Goal: Task Accomplishment & Management: Complete application form

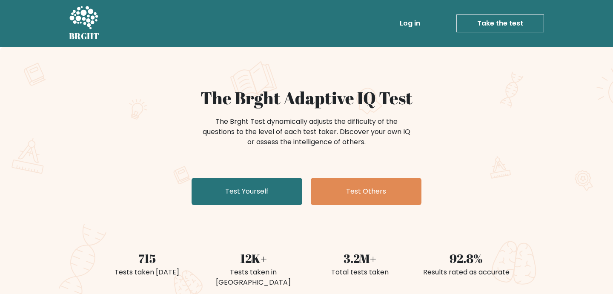
scroll to position [20, 0]
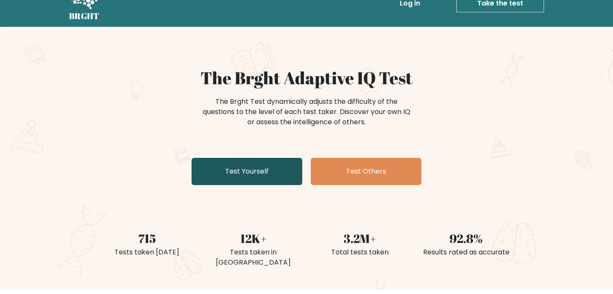
click at [267, 173] on link "Test Yourself" at bounding box center [247, 171] width 111 height 27
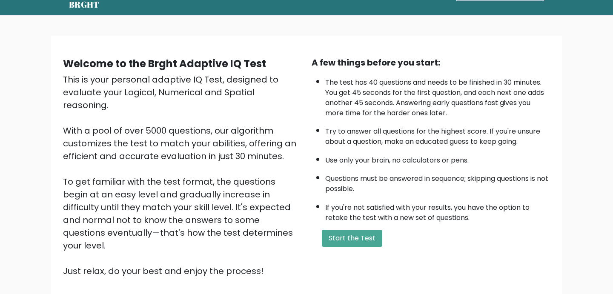
scroll to position [38, 0]
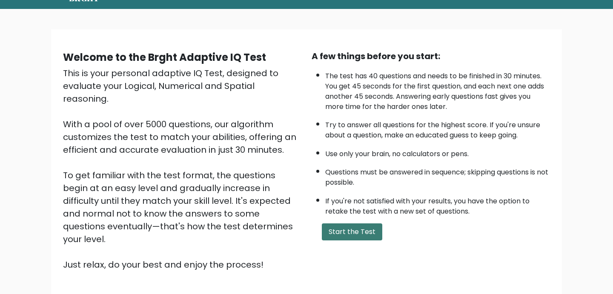
click at [342, 229] on button "Start the Test" at bounding box center [352, 231] width 60 height 17
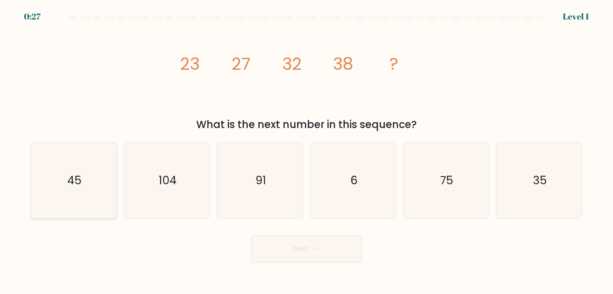
click at [105, 190] on icon "45" at bounding box center [73, 180] width 75 height 75
click at [306, 152] on input "a. 45" at bounding box center [306, 149] width 0 height 4
radio input "true"
click at [319, 256] on button "Next" at bounding box center [306, 248] width 111 height 27
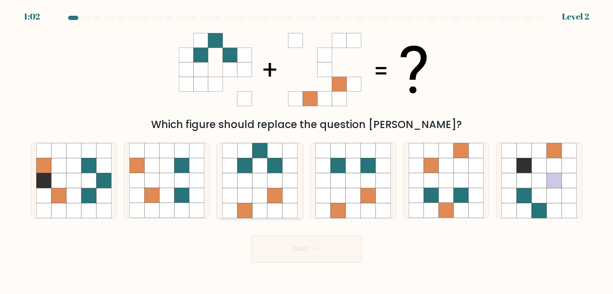
click at [243, 182] on icon at bounding box center [245, 180] width 15 height 15
click at [306, 152] on input "c." at bounding box center [306, 149] width 0 height 4
radio input "true"
click at [297, 248] on button "Next" at bounding box center [306, 248] width 111 height 27
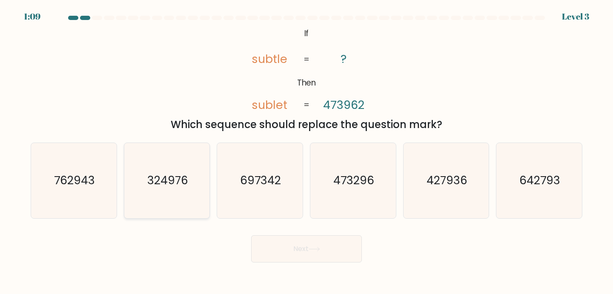
click at [155, 186] on text "324976" at bounding box center [167, 181] width 41 height 16
click at [306, 152] on input "b. 324976" at bounding box center [306, 149] width 0 height 4
radio input "true"
click at [311, 249] on icon at bounding box center [314, 249] width 11 height 5
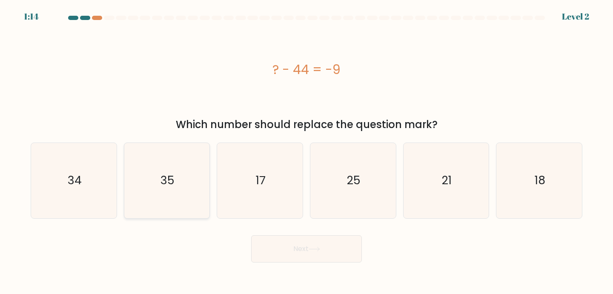
click at [180, 183] on icon "35" at bounding box center [166, 180] width 75 height 75
click at [306, 152] on input "b. 35" at bounding box center [306, 149] width 0 height 4
radio input "true"
click at [296, 251] on button "Next" at bounding box center [306, 248] width 111 height 27
click at [290, 246] on button "Next" at bounding box center [306, 248] width 111 height 27
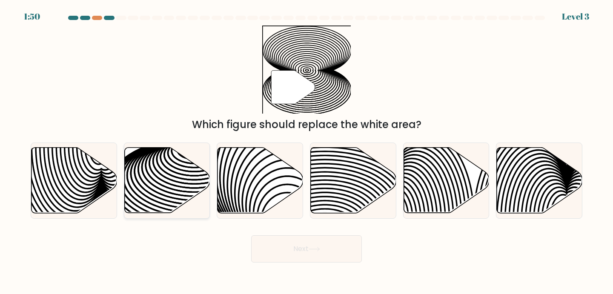
click at [165, 182] on icon at bounding box center [194, 190] width 172 height 86
click at [306, 152] on input "b." at bounding box center [306, 149] width 0 height 4
radio input "true"
click at [325, 262] on button "Next" at bounding box center [306, 248] width 111 height 27
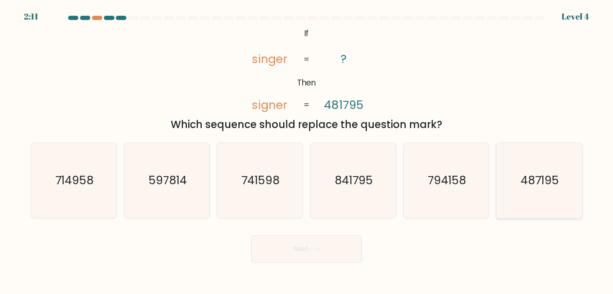
click at [508, 188] on icon "487195" at bounding box center [538, 180] width 75 height 75
click at [307, 152] on input "f. 487195" at bounding box center [306, 149] width 0 height 4
radio input "true"
click at [325, 250] on button "Next" at bounding box center [306, 248] width 111 height 27
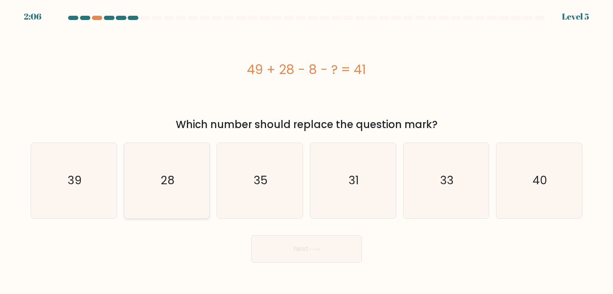
click at [167, 160] on icon "28" at bounding box center [166, 180] width 75 height 75
click at [306, 152] on input "b. 28" at bounding box center [306, 149] width 0 height 4
radio input "true"
click at [289, 246] on button "Next" at bounding box center [306, 248] width 111 height 27
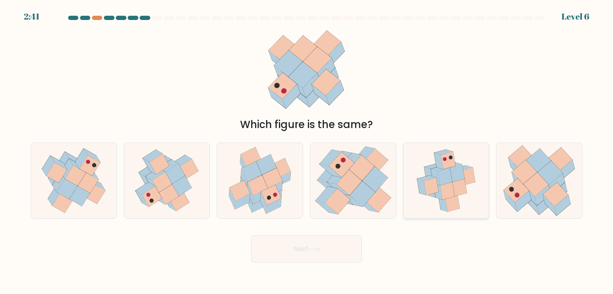
click at [445, 177] on icon at bounding box center [445, 176] width 14 height 17
click at [307, 152] on input "e." at bounding box center [306, 149] width 0 height 4
radio input "true"
click at [300, 261] on button "Next" at bounding box center [306, 248] width 111 height 27
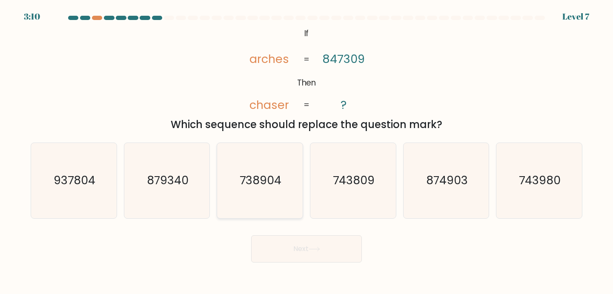
click at [257, 182] on text "738904" at bounding box center [261, 181] width 42 height 16
click at [306, 152] on input "c. 738904" at bounding box center [306, 149] width 0 height 4
radio input "true"
click at [287, 240] on button "Next" at bounding box center [306, 248] width 111 height 27
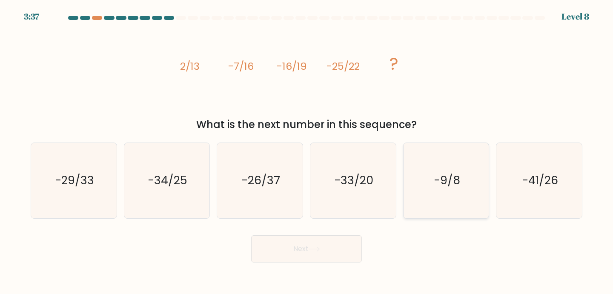
click at [442, 180] on text "-9/8" at bounding box center [447, 181] width 26 height 16
click at [307, 152] on input "e. -9/8" at bounding box center [306, 149] width 0 height 4
radio input "true"
click at [311, 257] on button "Next" at bounding box center [306, 248] width 111 height 27
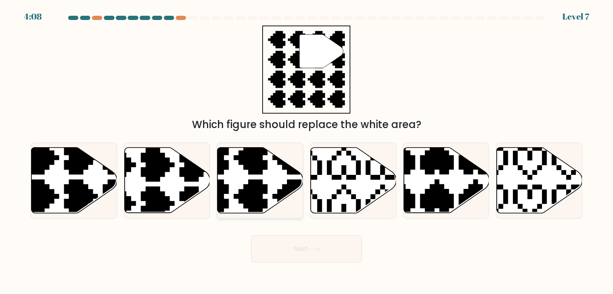
click at [237, 163] on icon at bounding box center [261, 181] width 86 height 66
click at [306, 152] on input "c." at bounding box center [306, 149] width 0 height 4
radio input "true"
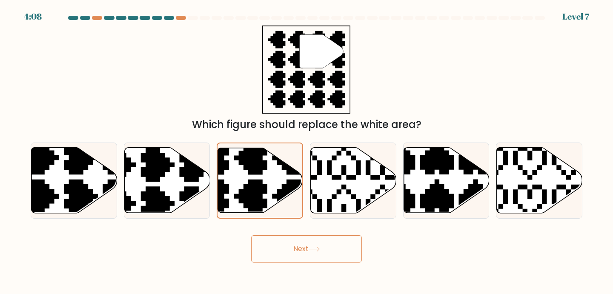
click at [299, 246] on button "Next" at bounding box center [306, 248] width 111 height 27
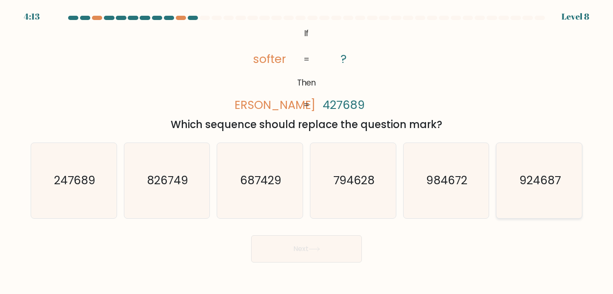
click at [512, 187] on icon "924687" at bounding box center [538, 180] width 75 height 75
click at [307, 152] on input "f. 924687" at bounding box center [306, 149] width 0 height 4
radio input "true"
click at [304, 245] on button "Next" at bounding box center [306, 248] width 111 height 27
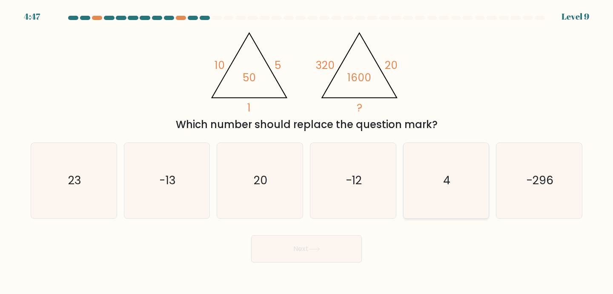
click at [423, 188] on icon "4" at bounding box center [446, 180] width 75 height 75
click at [307, 152] on input "e. 4" at bounding box center [306, 149] width 0 height 4
radio input "true"
click at [280, 252] on button "Next" at bounding box center [306, 248] width 111 height 27
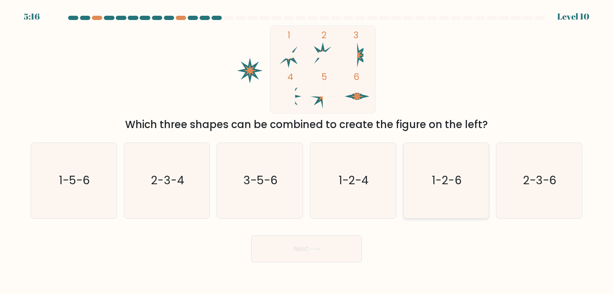
click at [444, 193] on icon "1-2-6" at bounding box center [446, 180] width 75 height 75
click at [307, 152] on input "e. 1-2-6" at bounding box center [306, 149] width 0 height 4
radio input "true"
click at [314, 262] on button "Next" at bounding box center [306, 248] width 111 height 27
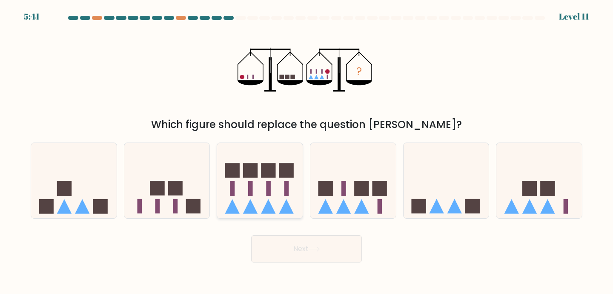
click at [279, 186] on icon at bounding box center [260, 180] width 86 height 71
click at [306, 152] on input "c." at bounding box center [306, 149] width 0 height 4
radio input "true"
click at [337, 189] on icon at bounding box center [353, 180] width 86 height 71
click at [307, 152] on input "d." at bounding box center [306, 149] width 0 height 4
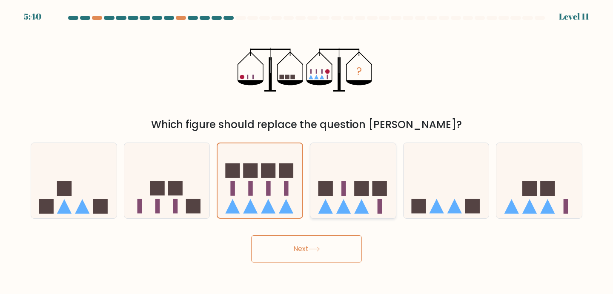
radio input "true"
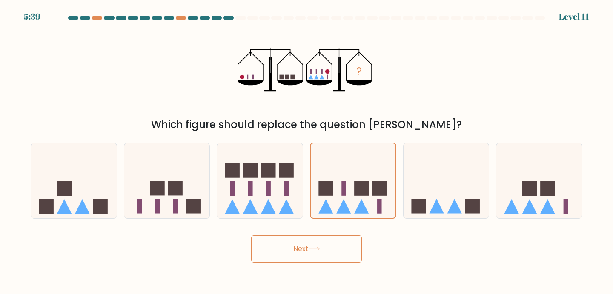
click at [312, 256] on button "Next" at bounding box center [306, 248] width 111 height 27
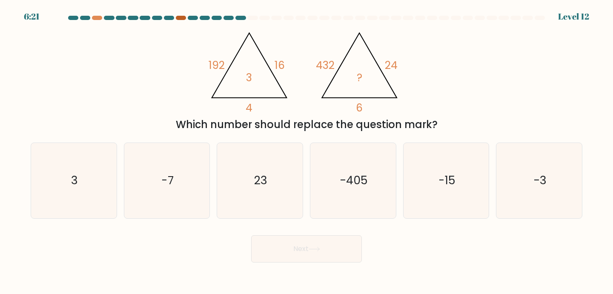
click at [181, 17] on div at bounding box center [181, 18] width 10 height 4
click at [185, 50] on div "@import url('https://fonts.googleapis.com/css?family=Abril+Fatface:400,100,100i…" at bounding box center [307, 79] width 562 height 107
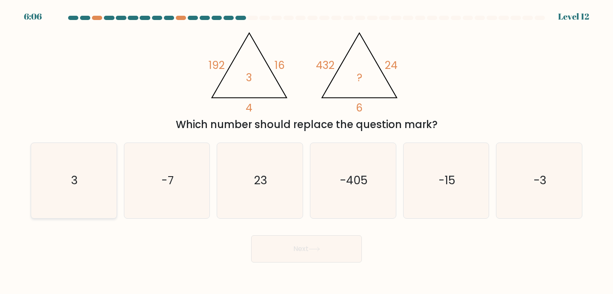
click at [63, 203] on icon "3" at bounding box center [73, 180] width 75 height 75
click at [306, 152] on input "a. 3" at bounding box center [306, 149] width 0 height 4
radio input "true"
click at [304, 247] on button "Next" at bounding box center [306, 248] width 111 height 27
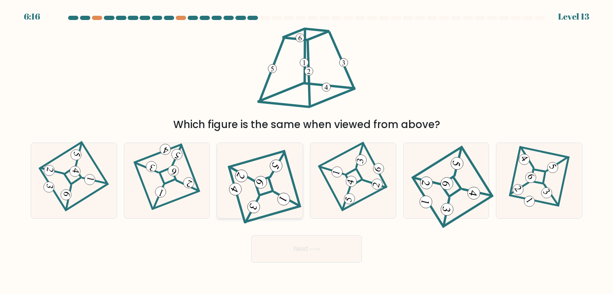
click at [274, 173] on icon at bounding box center [260, 181] width 68 height 60
click at [306, 152] on input "c." at bounding box center [306, 149] width 0 height 4
radio input "true"
click at [332, 250] on button "Next" at bounding box center [306, 248] width 111 height 27
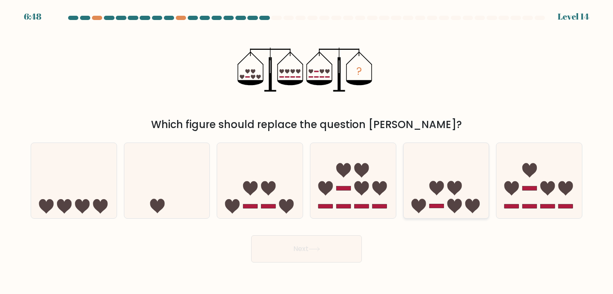
click at [448, 176] on icon at bounding box center [447, 180] width 86 height 71
click at [307, 152] on input "e." at bounding box center [306, 149] width 0 height 4
radio input "true"
click at [302, 256] on button "Next" at bounding box center [306, 248] width 111 height 27
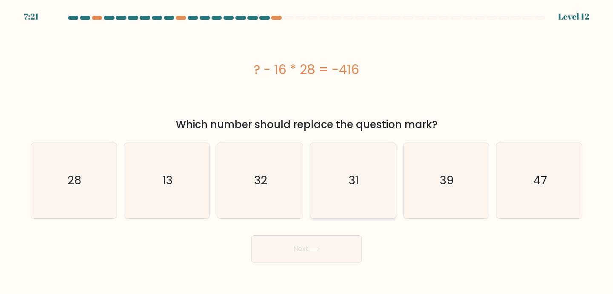
click at [340, 171] on icon "31" at bounding box center [352, 180] width 75 height 75
click at [307, 152] on input "d. 31" at bounding box center [306, 149] width 0 height 4
radio input "true"
click at [324, 243] on button "Next" at bounding box center [306, 248] width 111 height 27
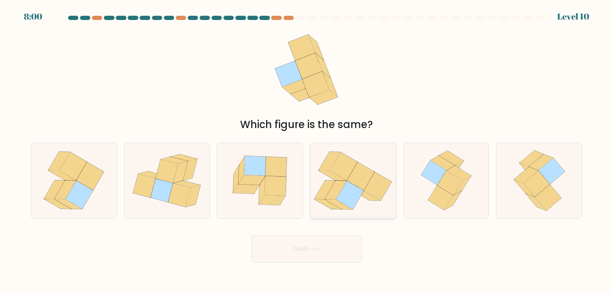
click at [343, 165] on icon at bounding box center [344, 166] width 28 height 29
click at [307, 152] on input "d." at bounding box center [306, 149] width 0 height 4
radio input "true"
click at [304, 257] on button "Next" at bounding box center [306, 248] width 111 height 27
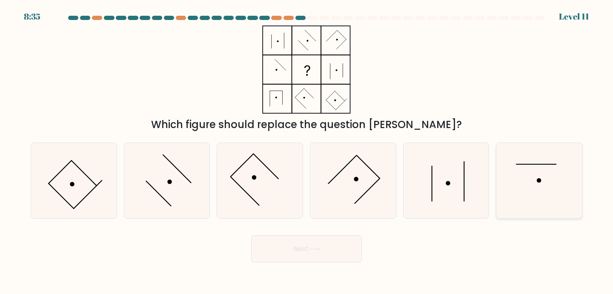
click at [534, 190] on icon at bounding box center [538, 180] width 75 height 75
click at [307, 152] on input "f." at bounding box center [306, 149] width 0 height 4
radio input "true"
click at [293, 251] on button "Next" at bounding box center [306, 248] width 111 height 27
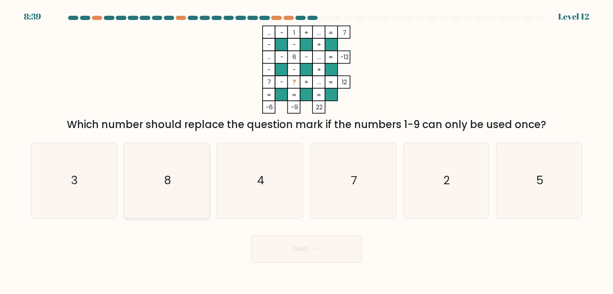
click at [149, 192] on icon "8" at bounding box center [166, 180] width 75 height 75
click at [306, 152] on input "b. 8" at bounding box center [306, 149] width 0 height 4
radio input "true"
click at [312, 248] on icon at bounding box center [314, 249] width 11 height 5
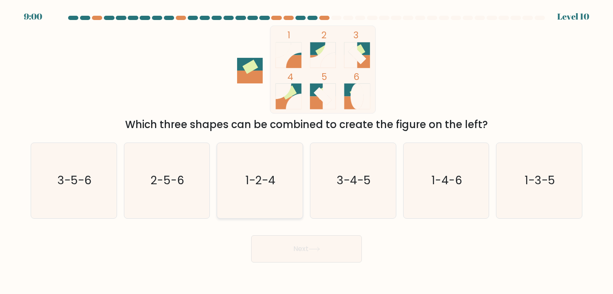
click at [247, 172] on icon "1-2-4" at bounding box center [259, 180] width 75 height 75
click at [306, 152] on input "c. 1-2-4" at bounding box center [306, 149] width 0 height 4
radio input "true"
click at [295, 241] on button "Next" at bounding box center [306, 248] width 111 height 27
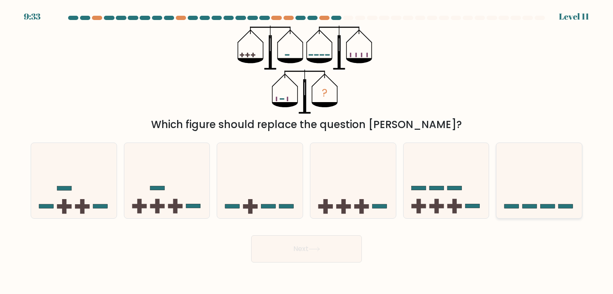
click at [523, 179] on icon at bounding box center [539, 180] width 86 height 71
click at [307, 152] on input "f." at bounding box center [306, 149] width 0 height 4
radio input "true"
click at [275, 245] on button "Next" at bounding box center [306, 248] width 111 height 27
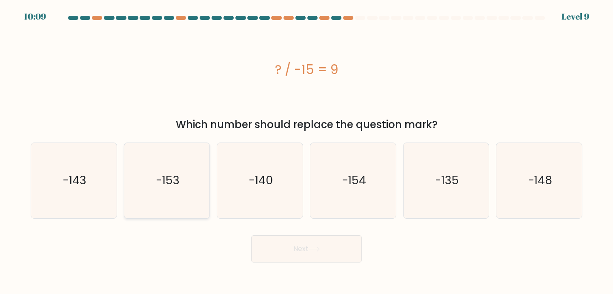
click at [158, 183] on text "-153" at bounding box center [168, 181] width 24 height 16
click at [306, 152] on input "b. -153" at bounding box center [306, 149] width 0 height 4
radio input "true"
click at [306, 247] on button "Next" at bounding box center [306, 248] width 111 height 27
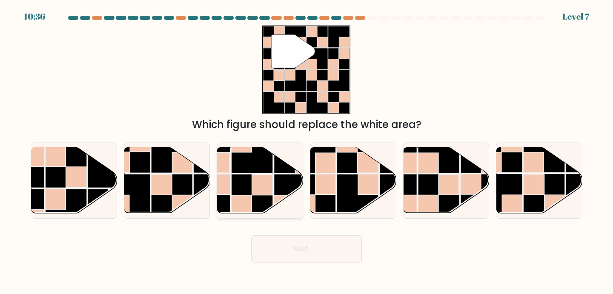
click at [238, 155] on rect at bounding box center [252, 153] width 42 height 42
click at [306, 152] on input "c." at bounding box center [306, 149] width 0 height 4
radio input "true"
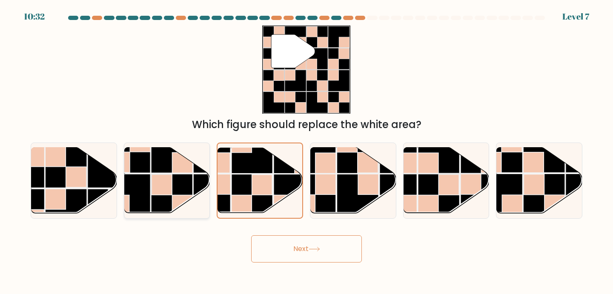
click at [163, 169] on rect at bounding box center [172, 153] width 42 height 42
click at [306, 152] on input "b." at bounding box center [306, 149] width 0 height 4
radio input "true"
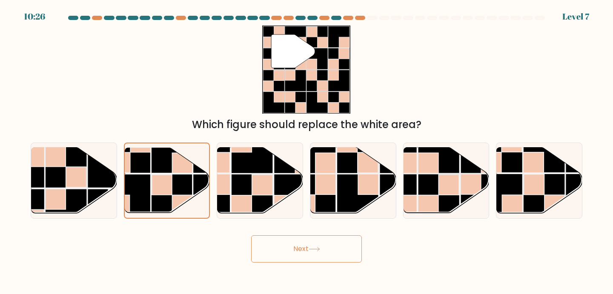
click at [313, 251] on icon at bounding box center [314, 249] width 11 height 5
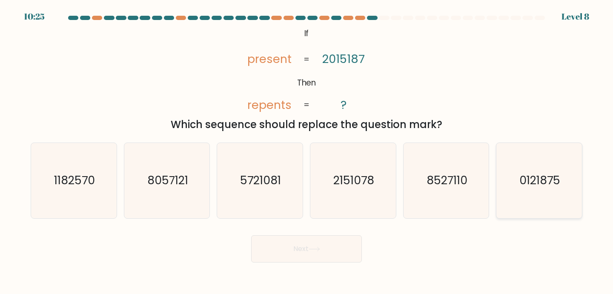
click at [504, 195] on icon "0121875" at bounding box center [538, 180] width 75 height 75
click at [307, 152] on input "f. 0121875" at bounding box center [306, 149] width 0 height 4
radio input "true"
click at [330, 244] on button "Next" at bounding box center [306, 248] width 111 height 27
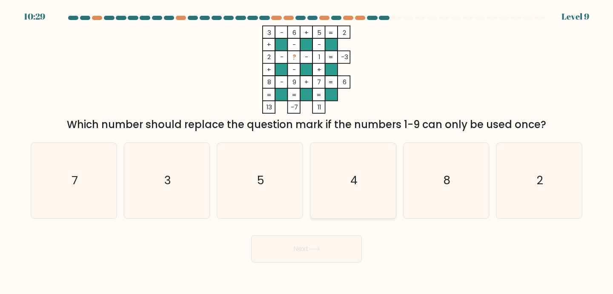
click at [338, 193] on icon "4" at bounding box center [352, 180] width 75 height 75
click at [307, 152] on input "d. 4" at bounding box center [306, 149] width 0 height 4
radio input "true"
click at [323, 244] on button "Next" at bounding box center [306, 248] width 111 height 27
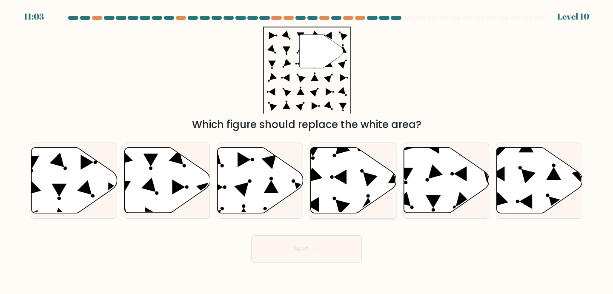
click at [335, 176] on icon at bounding box center [354, 181] width 86 height 66
click at [307, 152] on input "d." at bounding box center [306, 149] width 0 height 4
radio input "true"
click at [326, 245] on button "Next" at bounding box center [306, 248] width 111 height 27
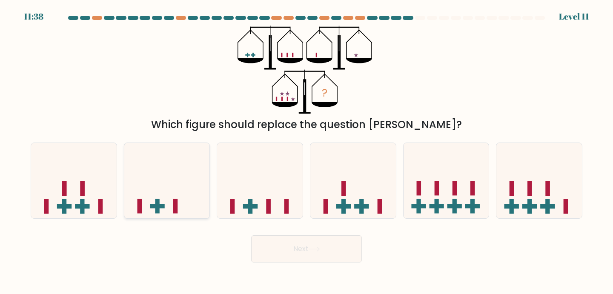
click at [135, 184] on icon at bounding box center [167, 180] width 86 height 71
click at [306, 152] on input "b." at bounding box center [306, 149] width 0 height 4
radio input "true"
click at [258, 200] on icon at bounding box center [260, 180] width 86 height 71
click at [306, 152] on input "c." at bounding box center [306, 149] width 0 height 4
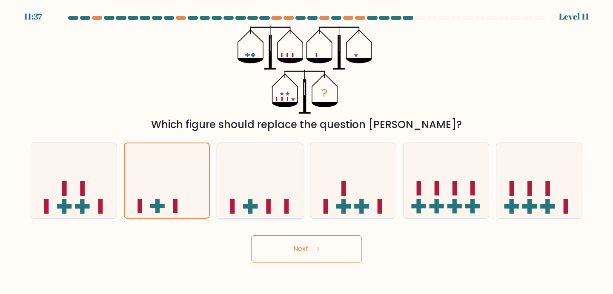
radio input "true"
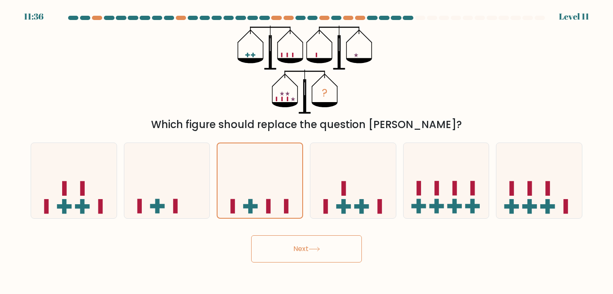
click at [318, 268] on body "11:36 Level 11" at bounding box center [306, 147] width 613 height 294
click at [308, 256] on button "Next" at bounding box center [306, 248] width 111 height 27
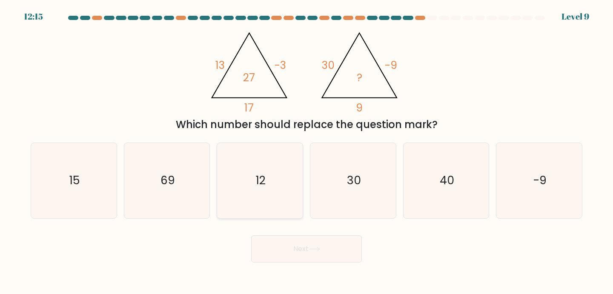
click at [282, 189] on icon "12" at bounding box center [259, 180] width 75 height 75
click at [306, 152] on input "c. 12" at bounding box center [306, 149] width 0 height 4
radio input "true"
click at [300, 248] on button "Next" at bounding box center [306, 248] width 111 height 27
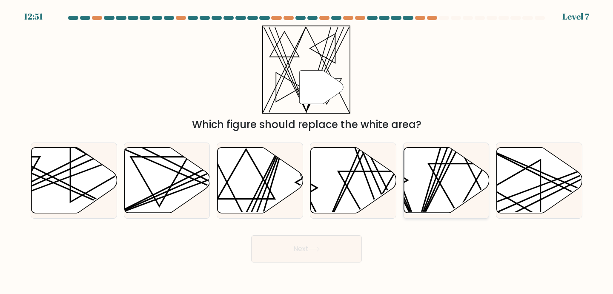
click at [444, 179] on icon at bounding box center [447, 181] width 86 height 66
click at [307, 152] on input "e." at bounding box center [306, 149] width 0 height 4
radio input "true"
click at [292, 249] on button "Next" at bounding box center [306, 248] width 111 height 27
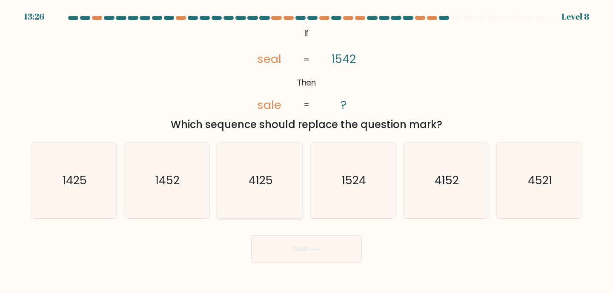
click at [239, 183] on icon "4125" at bounding box center [259, 180] width 75 height 75
click at [306, 152] on input "c. 4125" at bounding box center [306, 149] width 0 height 4
radio input "true"
click at [80, 186] on text "1425" at bounding box center [75, 181] width 24 height 16
click at [306, 152] on input "a. 1425" at bounding box center [306, 149] width 0 height 4
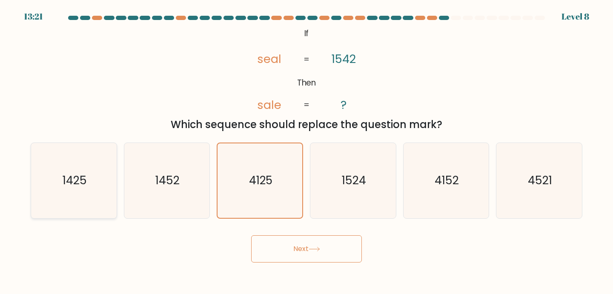
radio input "true"
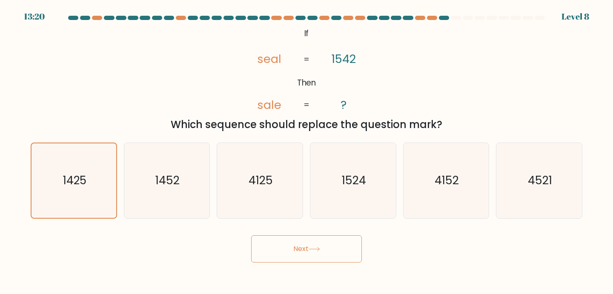
click at [298, 244] on button "Next" at bounding box center [306, 248] width 111 height 27
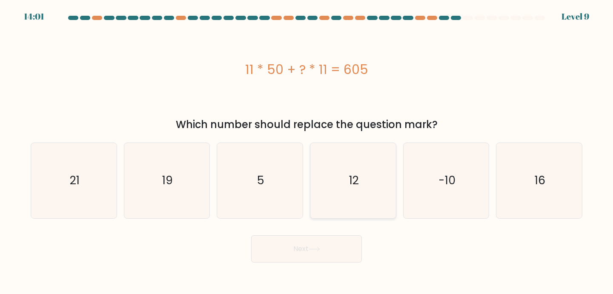
click at [364, 176] on icon "12" at bounding box center [352, 180] width 75 height 75
click at [307, 152] on input "d. 12" at bounding box center [306, 149] width 0 height 4
radio input "true"
click at [338, 256] on button "Next" at bounding box center [306, 248] width 111 height 27
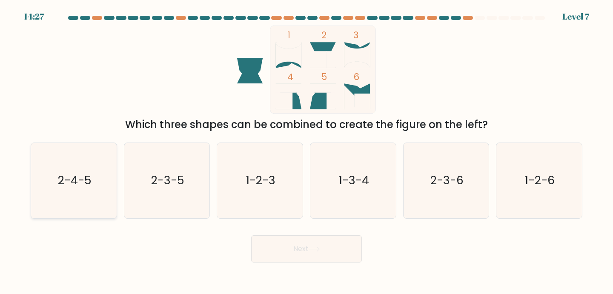
click at [91, 170] on icon "2-4-5" at bounding box center [73, 180] width 75 height 75
click at [306, 152] on input "a. 2-4-5" at bounding box center [306, 149] width 0 height 4
radio input "true"
click at [283, 244] on button "Next" at bounding box center [306, 248] width 111 height 27
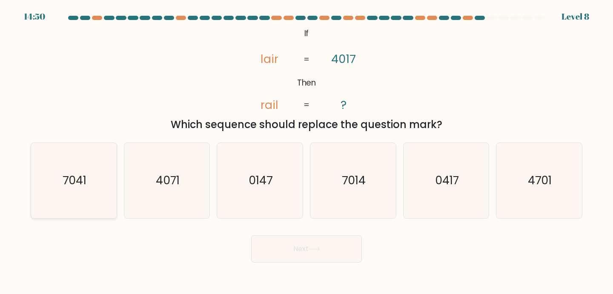
click at [63, 188] on text "7041" at bounding box center [75, 181] width 24 height 16
click at [306, 152] on input "a. 7041" at bounding box center [306, 149] width 0 height 4
radio input "true"
click at [351, 177] on text "7014" at bounding box center [354, 181] width 24 height 16
click at [307, 152] on input "d. 7014" at bounding box center [306, 149] width 0 height 4
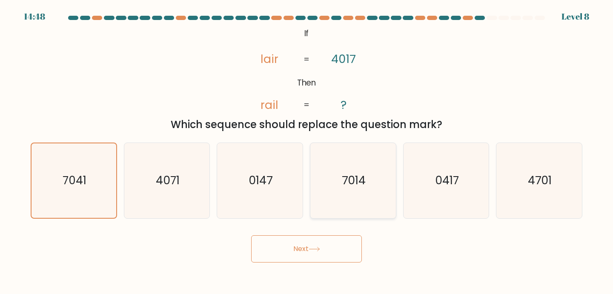
radio input "true"
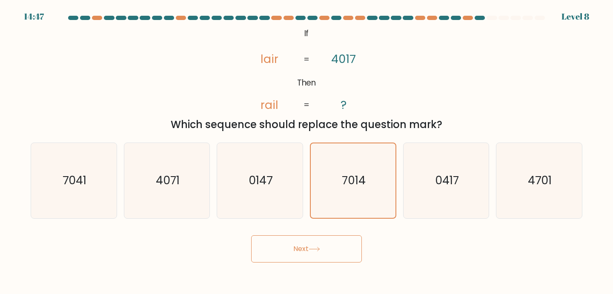
click at [324, 237] on button "Next" at bounding box center [306, 248] width 111 height 27
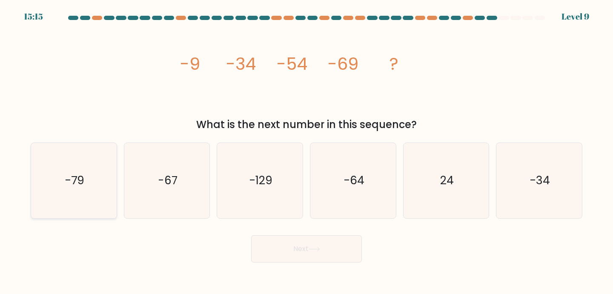
click at [91, 171] on icon "-79" at bounding box center [73, 180] width 75 height 75
click at [306, 152] on input "a. -79" at bounding box center [306, 149] width 0 height 4
radio input "true"
click at [338, 251] on button "Next" at bounding box center [306, 248] width 111 height 27
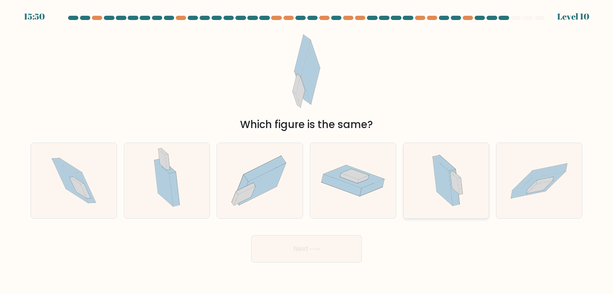
click at [458, 180] on icon at bounding box center [460, 186] width 5 height 17
click at [307, 152] on input "e." at bounding box center [306, 149] width 0 height 4
radio input "true"
click at [170, 159] on icon at bounding box center [167, 180] width 43 height 75
click at [306, 152] on input "b." at bounding box center [306, 149] width 0 height 4
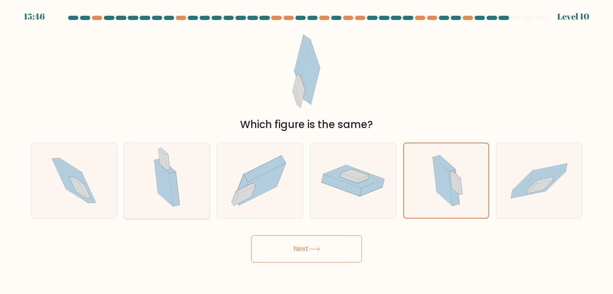
radio input "true"
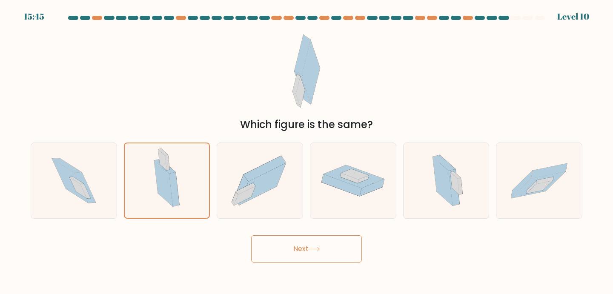
click at [335, 253] on button "Next" at bounding box center [306, 248] width 111 height 27
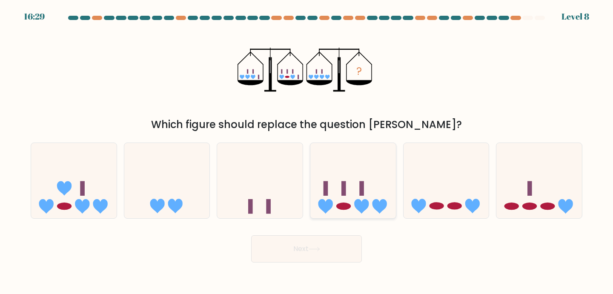
click at [318, 192] on icon at bounding box center [353, 180] width 86 height 71
click at [307, 152] on input "d." at bounding box center [306, 149] width 0 height 4
radio input "true"
click at [318, 246] on button "Next" at bounding box center [306, 248] width 111 height 27
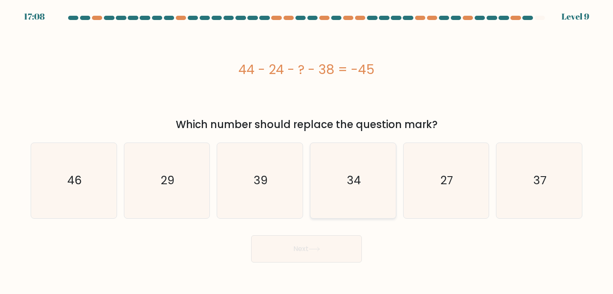
click at [341, 165] on icon "34" at bounding box center [352, 180] width 75 height 75
click at [307, 152] on input "d. 34" at bounding box center [306, 149] width 0 height 4
radio input "true"
click at [328, 243] on button "Next" at bounding box center [306, 248] width 111 height 27
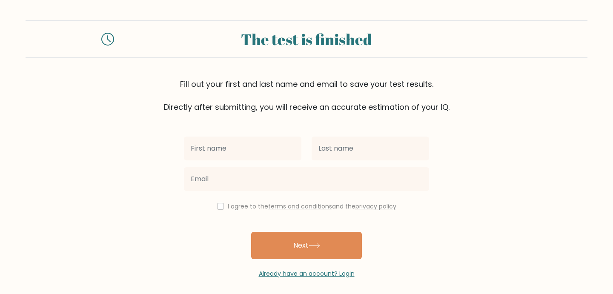
click at [204, 143] on input "text" at bounding box center [242, 149] width 117 height 24
type input "bella"
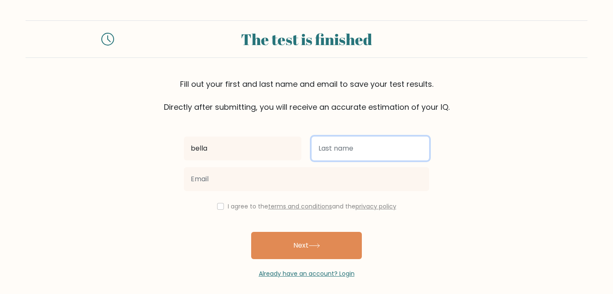
click at [349, 155] on input "text" at bounding box center [370, 149] width 117 height 24
type input "k"
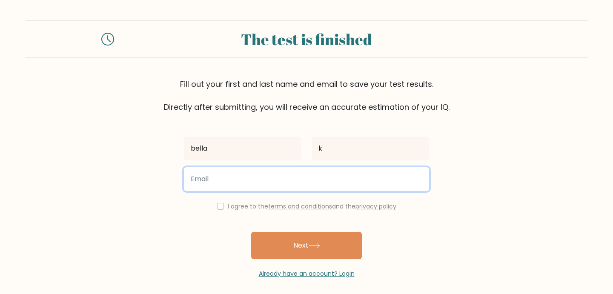
click at [255, 189] on input "email" at bounding box center [306, 179] width 245 height 24
type input "bellakovacs@shgcham.school.nz"
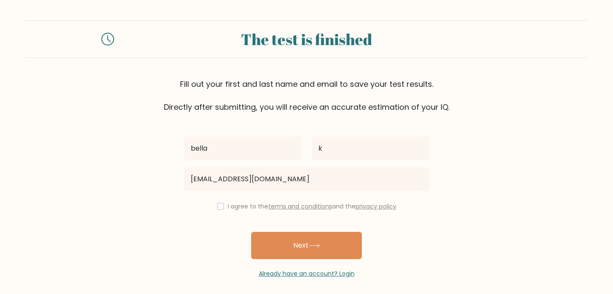
click at [215, 210] on div "I agree to the terms and conditions and the privacy policy" at bounding box center [306, 206] width 255 height 10
click at [215, 208] on div "I agree to the terms and conditions and the privacy policy" at bounding box center [306, 206] width 255 height 10
click at [217, 208] on input "checkbox" at bounding box center [220, 206] width 7 height 7
checkbox input "true"
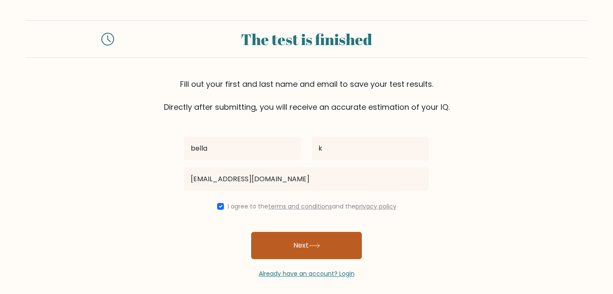
click at [296, 241] on button "Next" at bounding box center [306, 245] width 111 height 27
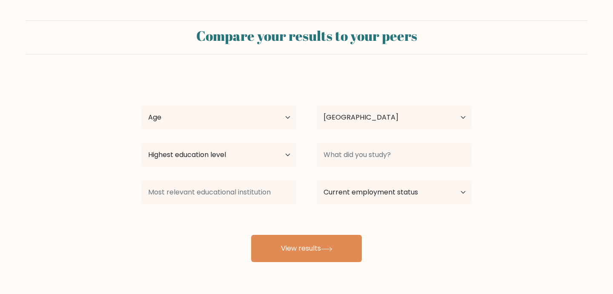
select select "NZ"
click at [205, 122] on select "Age Under [DEMOGRAPHIC_DATA] [DEMOGRAPHIC_DATA] [DEMOGRAPHIC_DATA] [DEMOGRAPHIC…" at bounding box center [218, 118] width 155 height 24
select select "min_18"
click at [141, 106] on select "Age Under [DEMOGRAPHIC_DATA] [DEMOGRAPHIC_DATA] [DEMOGRAPHIC_DATA] [DEMOGRAPHIC…" at bounding box center [218, 118] width 155 height 24
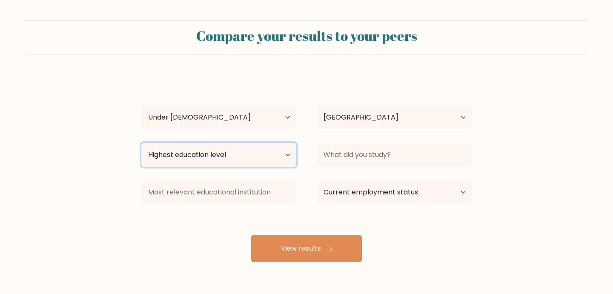
click at [189, 155] on select "Highest education level No schooling Primary Lower Secondary Upper Secondary Oc…" at bounding box center [218, 155] width 155 height 24
select select "upper_secondary"
click at [141, 143] on select "Highest education level No schooling Primary Lower Secondary Upper Secondary Oc…" at bounding box center [218, 155] width 155 height 24
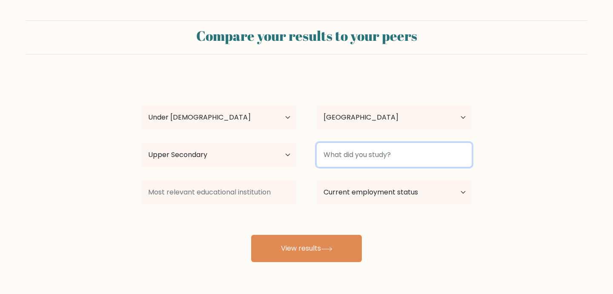
click at [354, 153] on input at bounding box center [394, 155] width 155 height 24
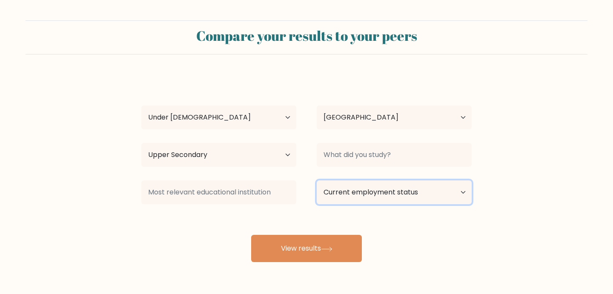
click at [354, 195] on select "Current employment status Employed Student Retired Other / prefer not to answer" at bounding box center [394, 192] width 155 height 24
select select "student"
click at [317, 180] on select "Current employment status Employed Student Retired Other / prefer not to answer" at bounding box center [394, 192] width 155 height 24
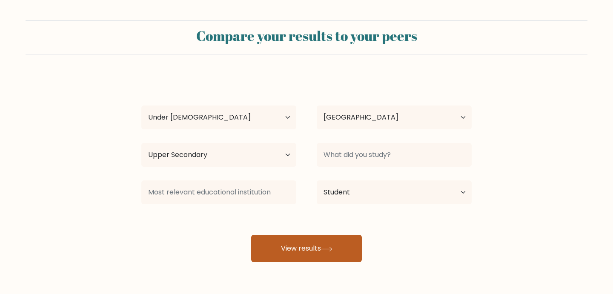
click at [315, 249] on button "View results" at bounding box center [306, 248] width 111 height 27
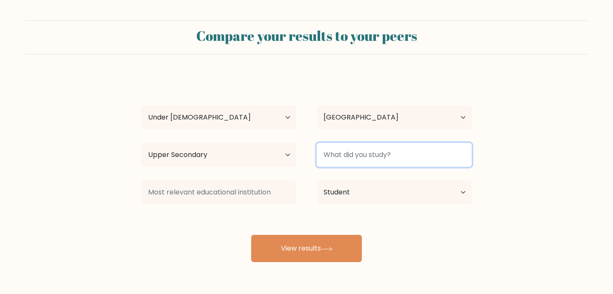
click at [332, 158] on input at bounding box center [394, 155] width 155 height 24
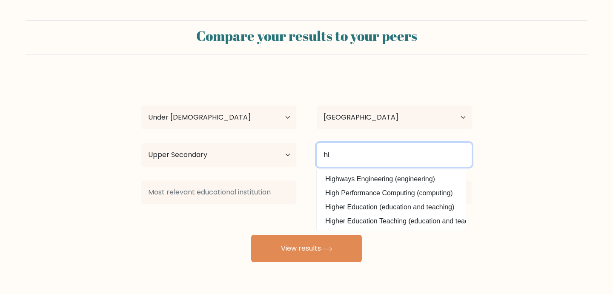
type input "h"
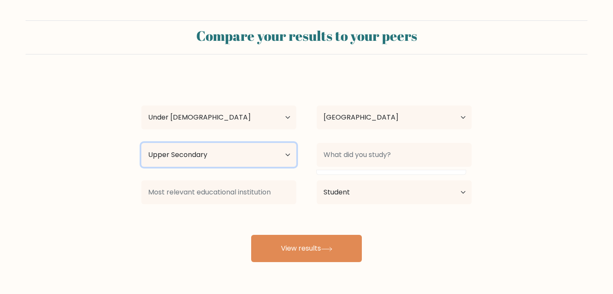
click at [210, 155] on select "Highest education level No schooling Primary Lower Secondary Upper Secondary Oc…" at bounding box center [218, 155] width 155 height 24
select select "lower_secondary"
click at [141, 143] on select "Highest education level No schooling Primary Lower Secondary Upper Secondary Oc…" at bounding box center [218, 155] width 155 height 24
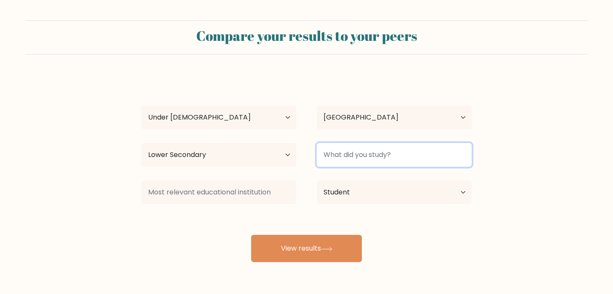
click at [349, 160] on input at bounding box center [394, 155] width 155 height 24
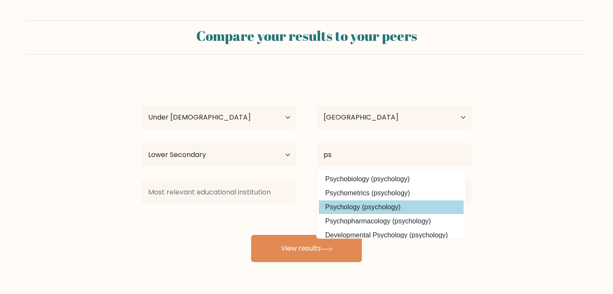
click at [355, 203] on div "bella k Age Under [DEMOGRAPHIC_DATA] [DEMOGRAPHIC_DATA] [DEMOGRAPHIC_DATA] [DEM…" at bounding box center [306, 168] width 341 height 187
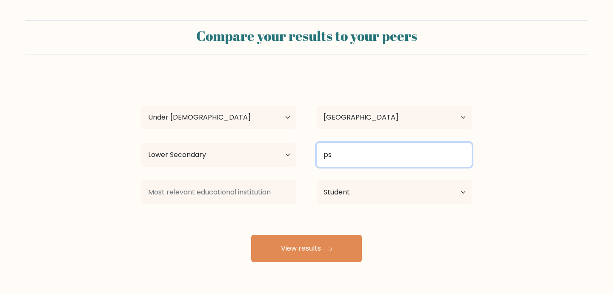
click at [336, 155] on input "ps" at bounding box center [394, 155] width 155 height 24
type input "p"
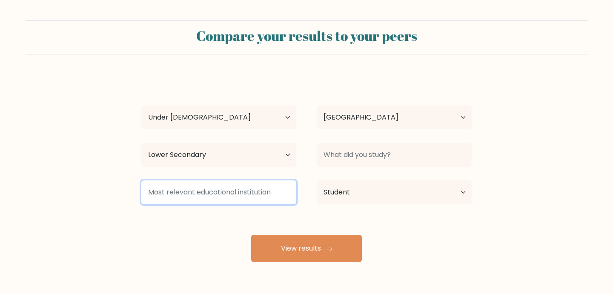
click at [252, 196] on input at bounding box center [218, 192] width 155 height 24
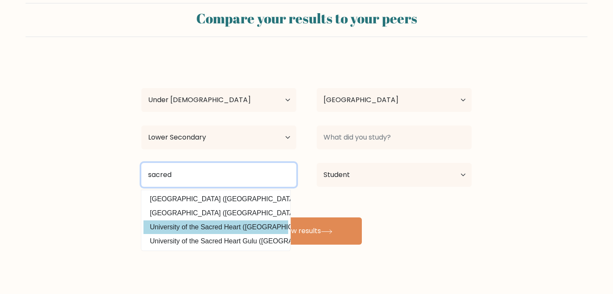
scroll to position [23, 0]
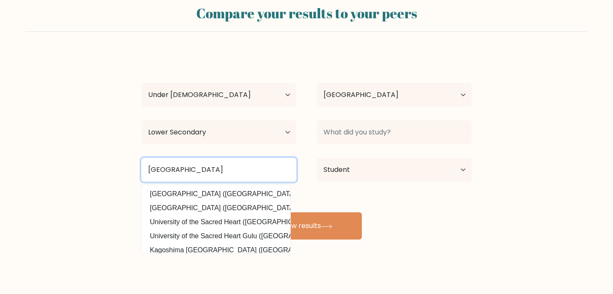
type input "[GEOGRAPHIC_DATA]"
click at [251, 212] on button "View results" at bounding box center [306, 225] width 111 height 27
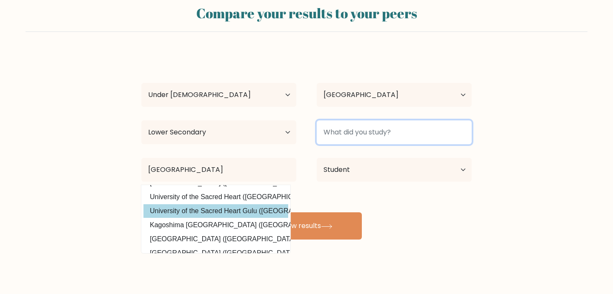
scroll to position [0, 0]
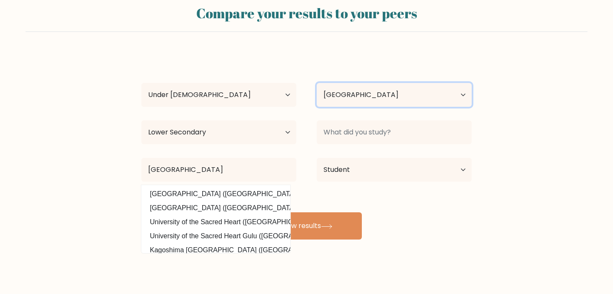
click at [371, 91] on select "Country [GEOGRAPHIC_DATA] [GEOGRAPHIC_DATA] [GEOGRAPHIC_DATA] [US_STATE] [GEOGR…" at bounding box center [394, 95] width 155 height 24
click at [317, 83] on select "Country [GEOGRAPHIC_DATA] [GEOGRAPHIC_DATA] [GEOGRAPHIC_DATA] [US_STATE] [GEOGR…" at bounding box center [394, 95] width 155 height 24
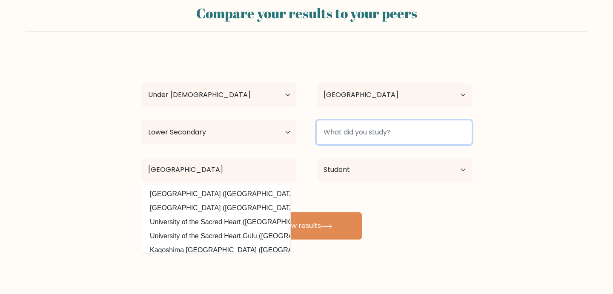
click at [362, 127] on input at bounding box center [394, 132] width 155 height 24
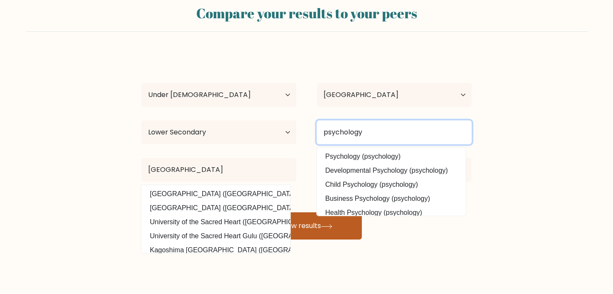
type input "psychology"
click at [251, 212] on button "View results" at bounding box center [306, 225] width 111 height 27
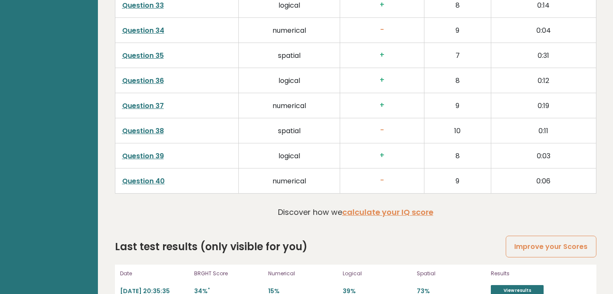
scroll to position [2169, 0]
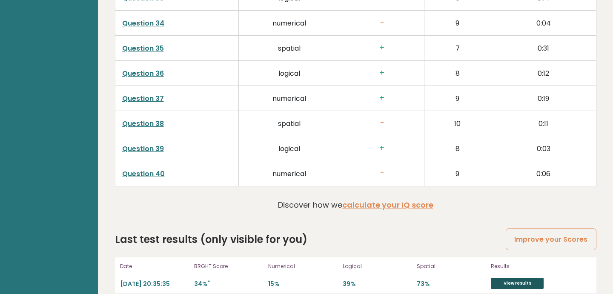
click at [517, 278] on link "View results" at bounding box center [517, 283] width 53 height 11
